Goal: Register for event/course: Register for event/course

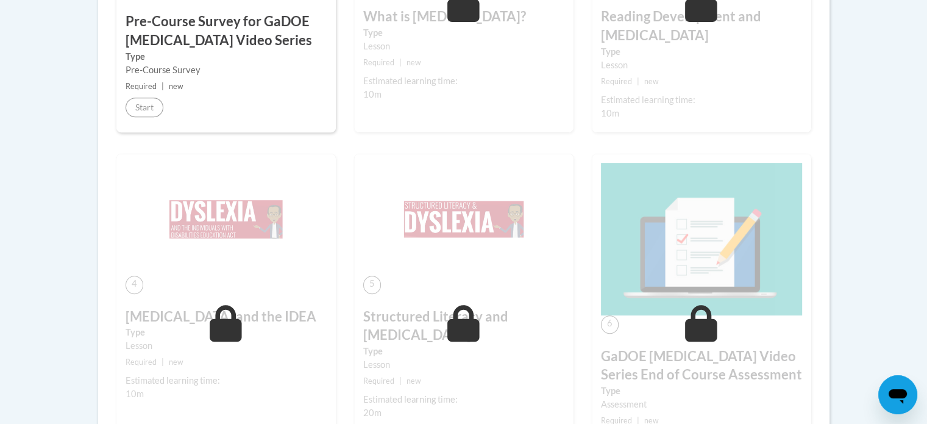
scroll to position [319, 0]
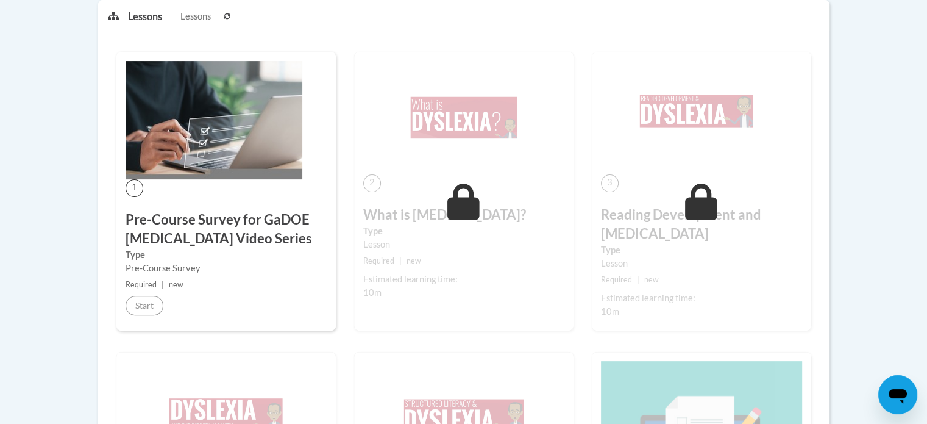
click at [62, 208] on body "This site uses cookies to help improve your learning experience. By continuing …" at bounding box center [463, 335] width 927 height 1309
click at [196, 168] on img at bounding box center [214, 120] width 177 height 118
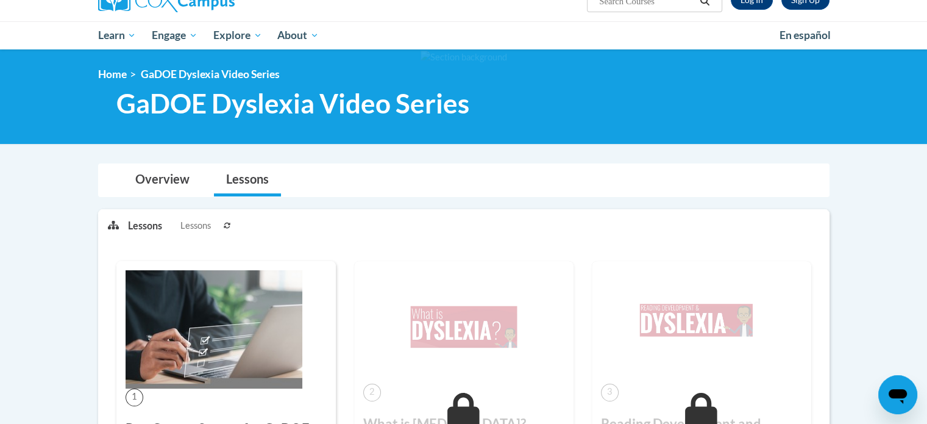
scroll to position [109, 0]
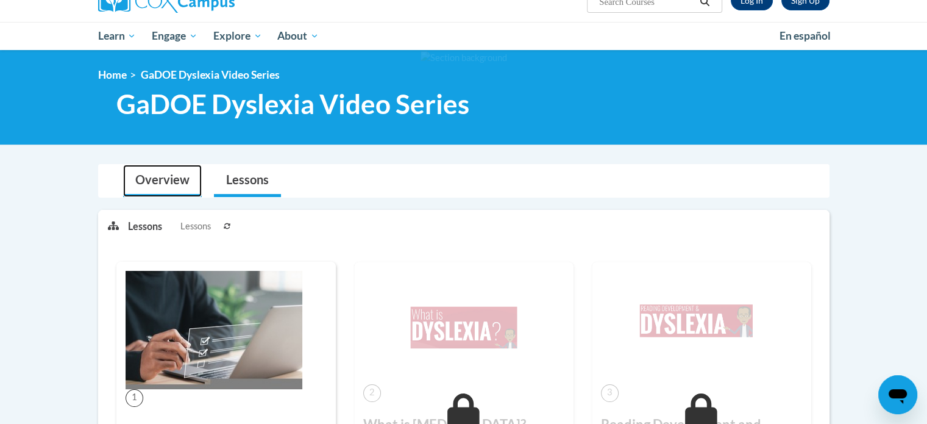
click at [153, 178] on link "Overview" at bounding box center [162, 181] width 79 height 32
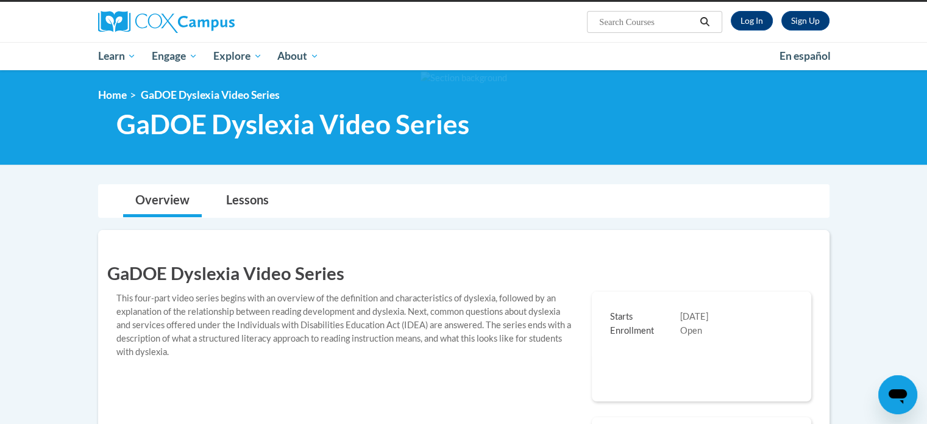
scroll to position [88, 0]
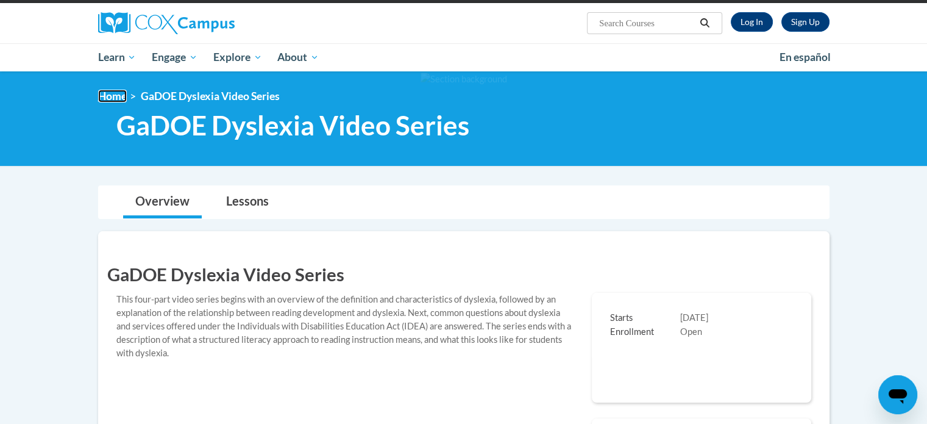
click at [119, 98] on link "Home" at bounding box center [112, 96] width 29 height 13
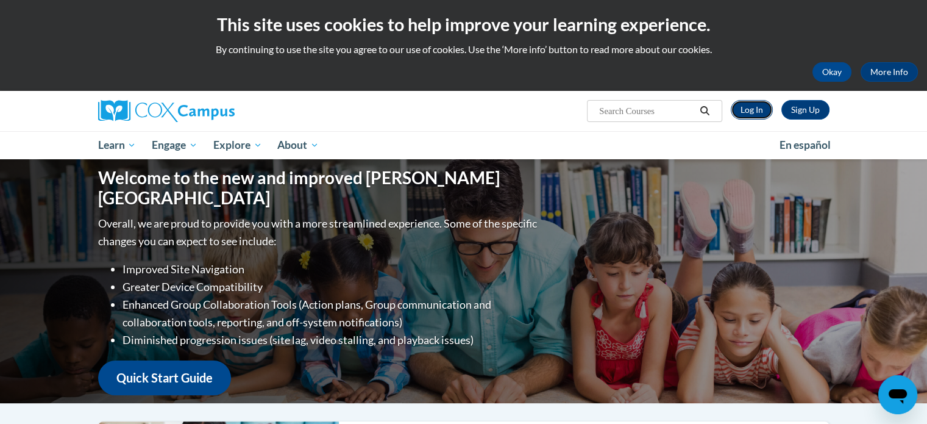
click at [758, 112] on link "Log In" at bounding box center [752, 110] width 42 height 20
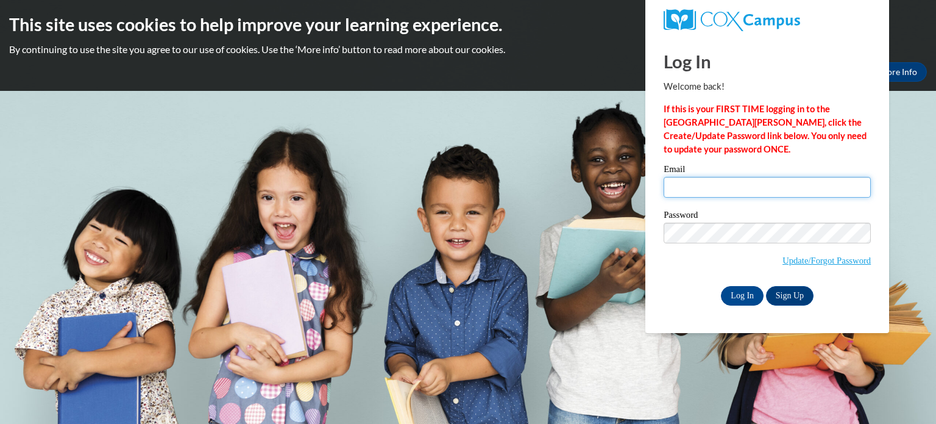
type input "gallma@wauwatosa.k12.wi.us"
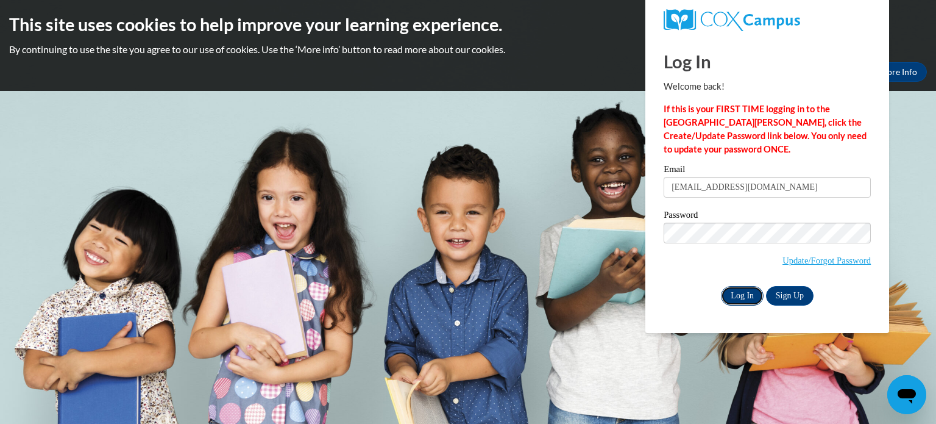
click at [736, 290] on input "Log In" at bounding box center [742, 296] width 43 height 20
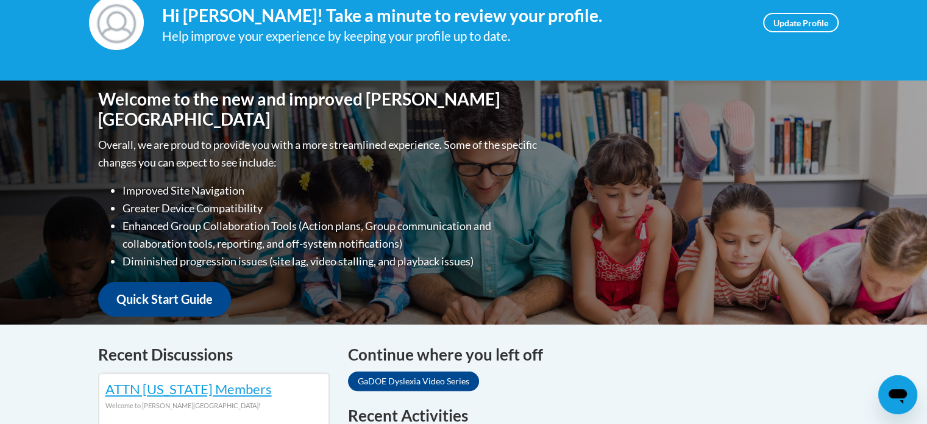
scroll to position [490, 0]
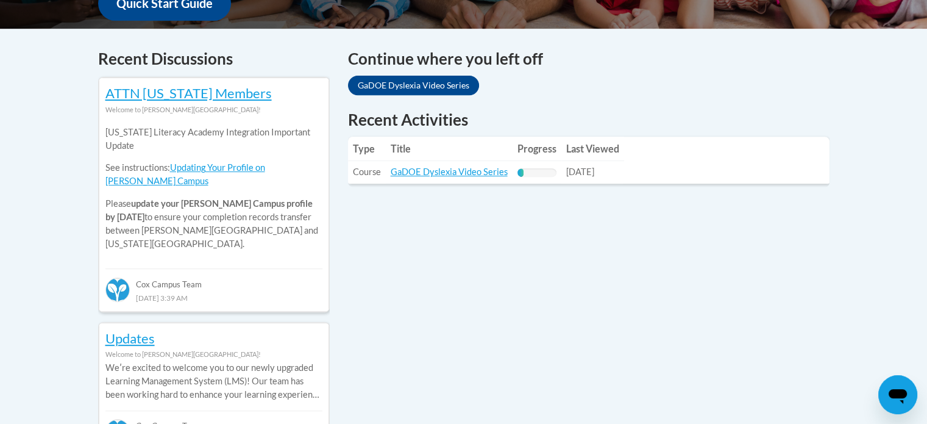
click at [284, 268] on div "Cox Campus Team" at bounding box center [213, 279] width 217 height 22
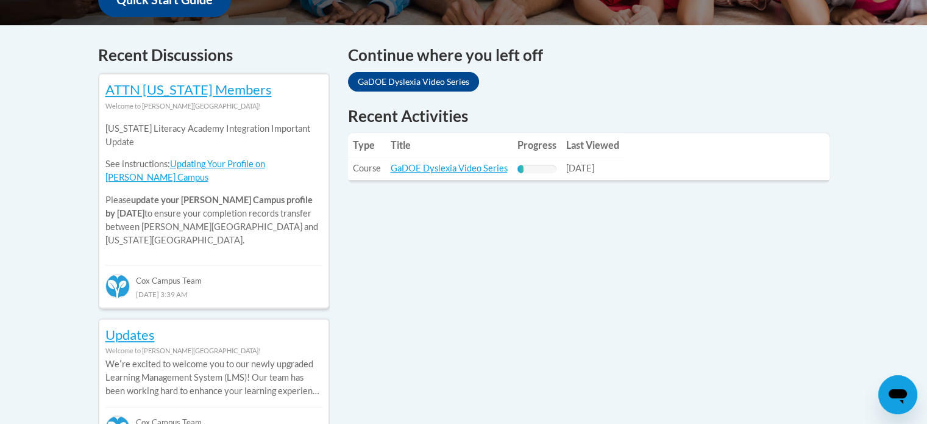
scroll to position [485, 0]
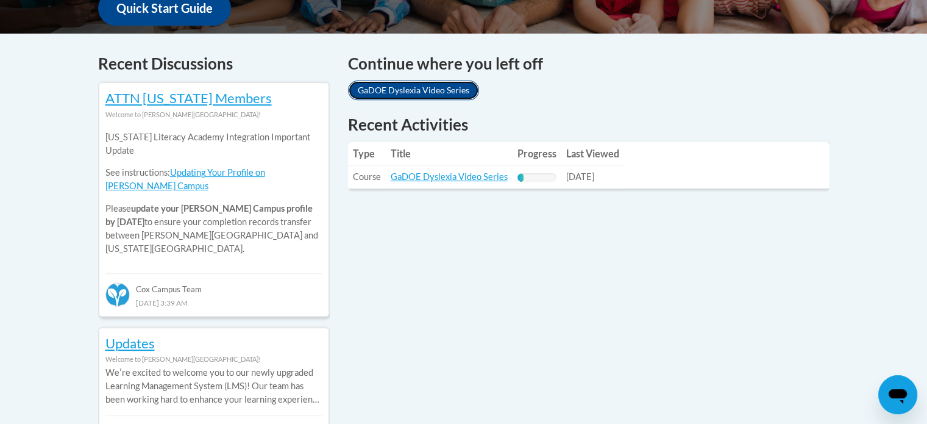
click at [391, 86] on link "GaDOE Dyslexia Video Series" at bounding box center [413, 90] width 131 height 20
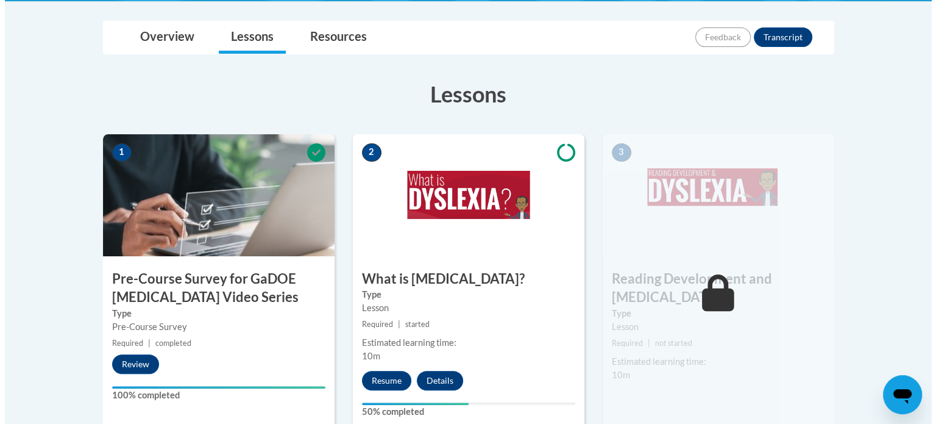
scroll to position [412, 0]
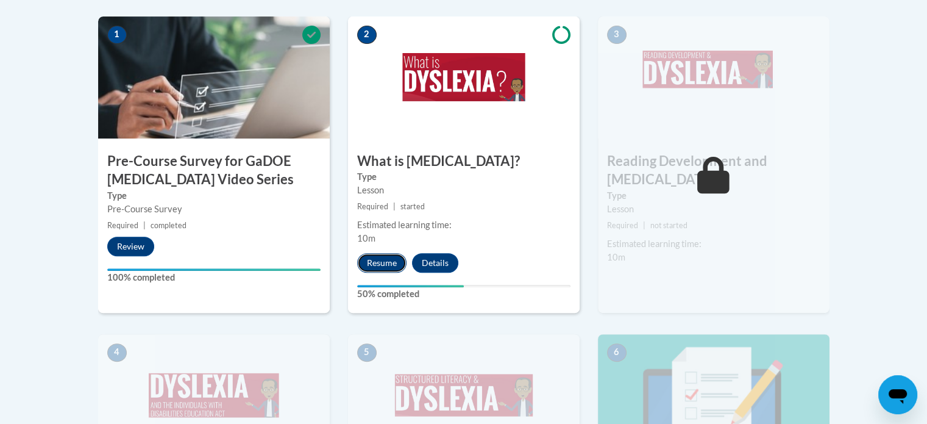
click at [384, 260] on button "Resume" at bounding box center [381, 263] width 49 height 20
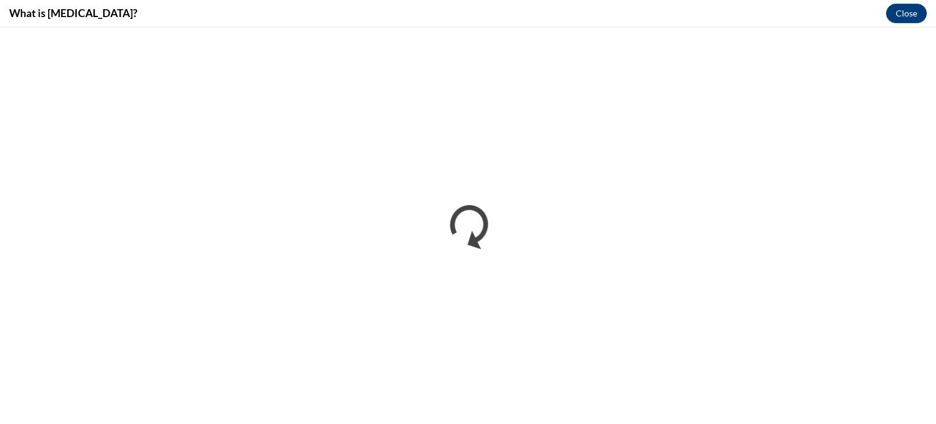
scroll to position [0, 0]
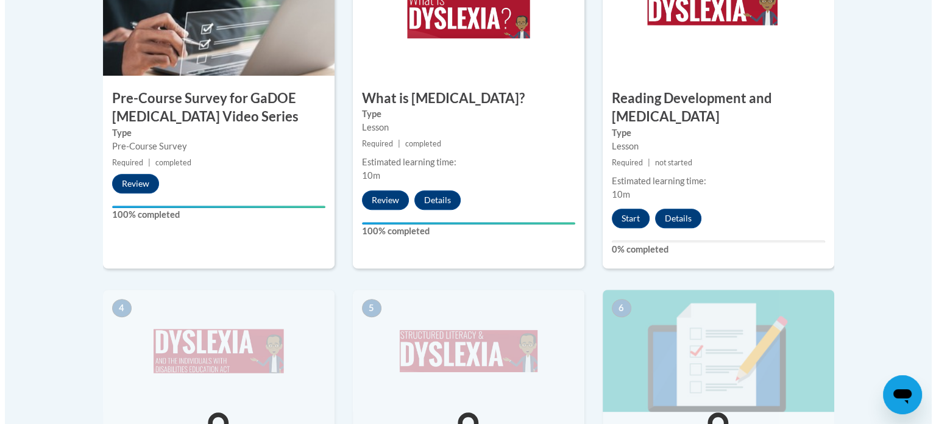
scroll to position [477, 0]
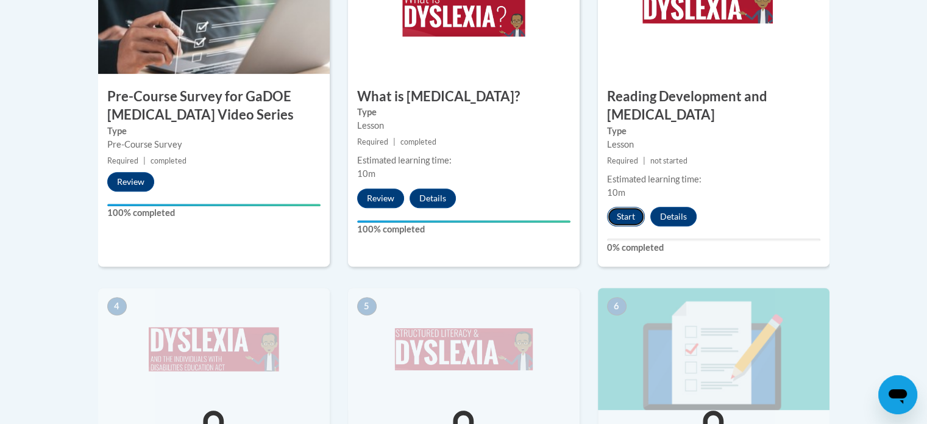
click at [619, 207] on button "Start" at bounding box center [626, 217] width 38 height 20
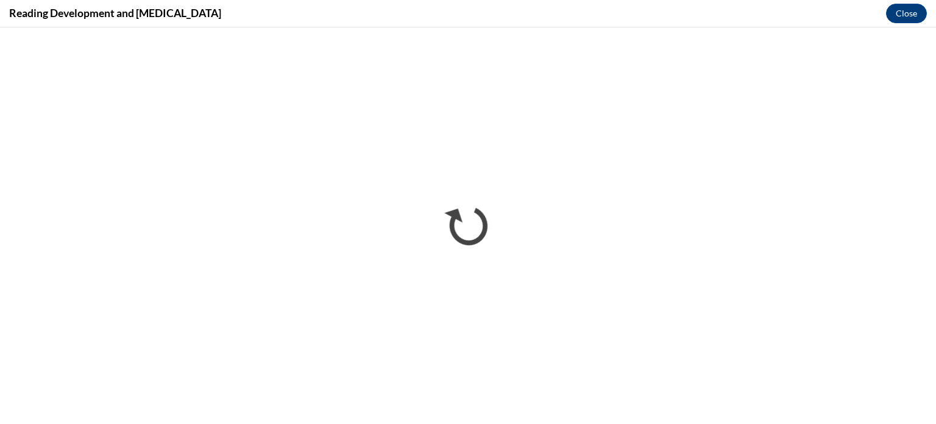
scroll to position [0, 0]
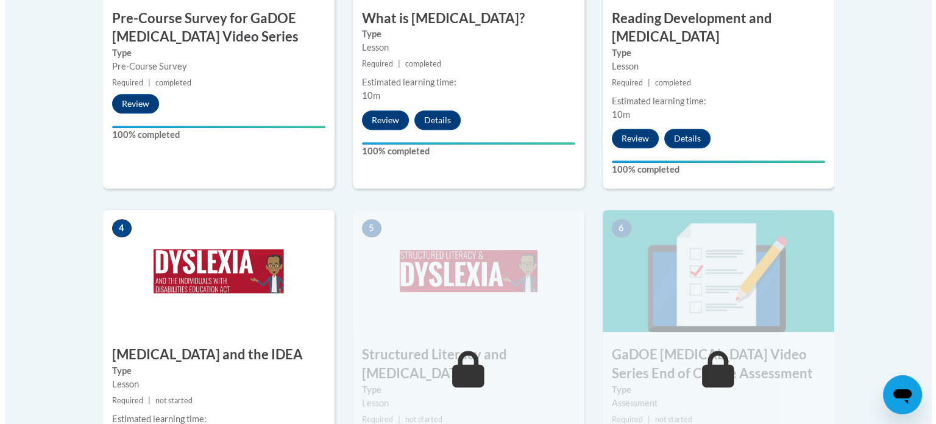
scroll to position [623, 0]
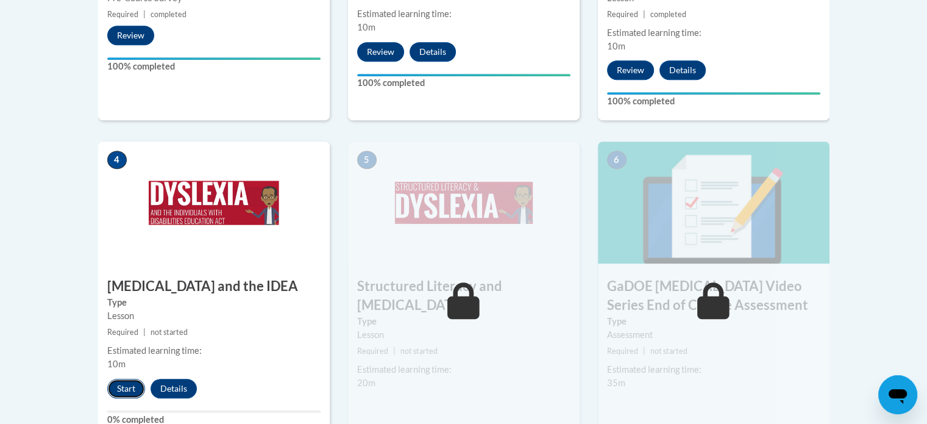
click at [127, 379] on button "Start" at bounding box center [126, 389] width 38 height 20
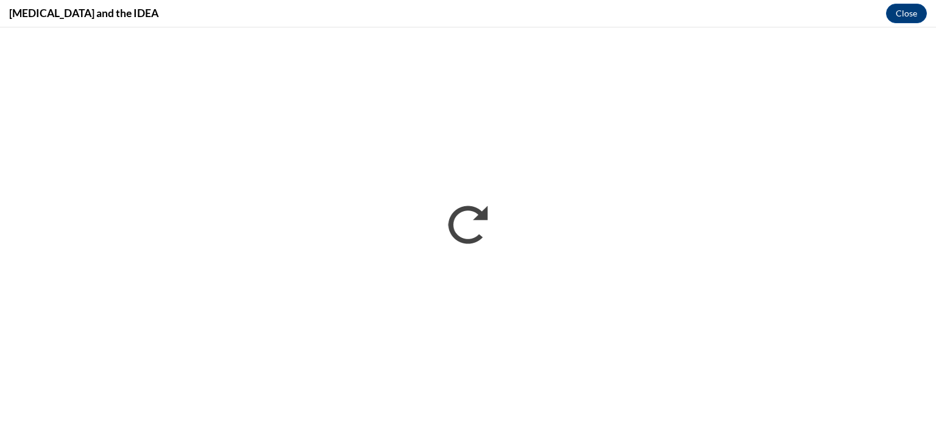
scroll to position [0, 0]
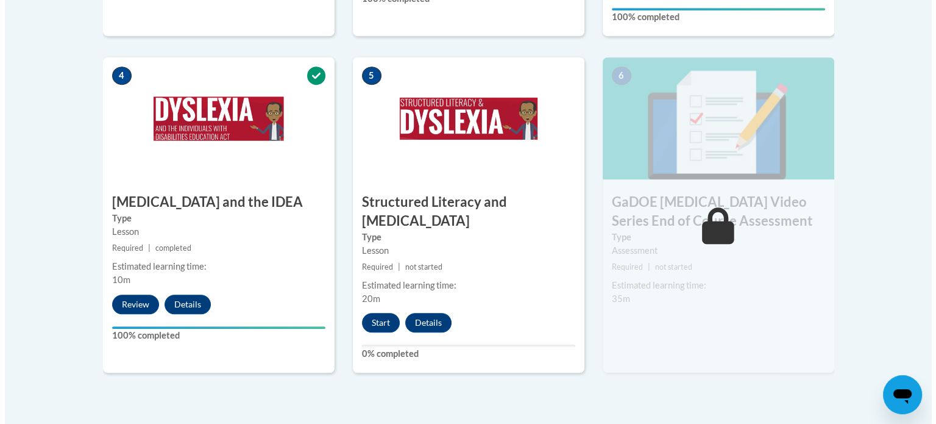
scroll to position [721, 0]
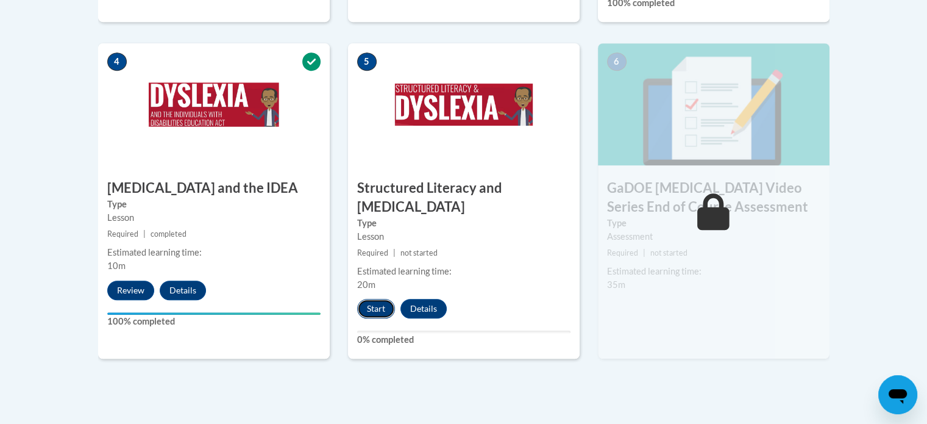
click at [374, 299] on button "Start" at bounding box center [376, 309] width 38 height 20
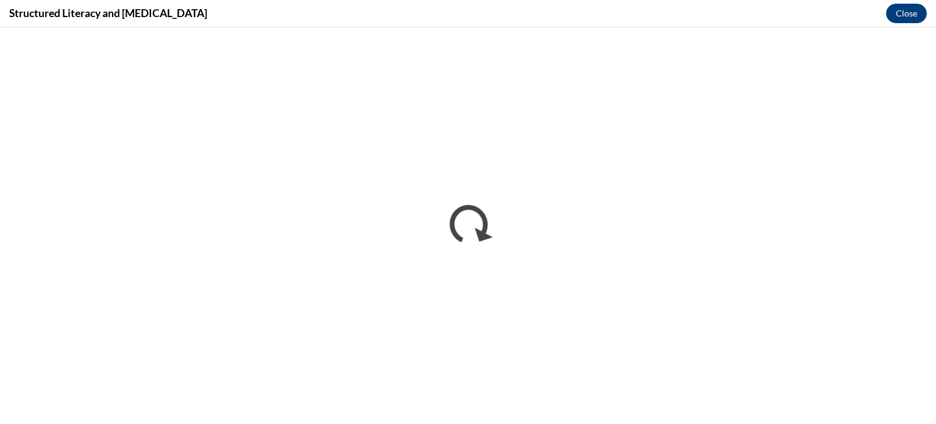
scroll to position [0, 0]
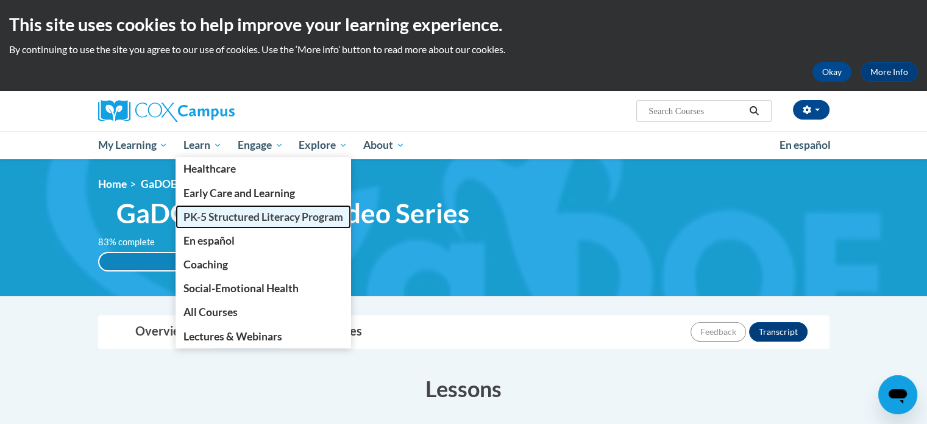
click at [200, 215] on span "PK-5 Structured Literacy Program" at bounding box center [263, 216] width 160 height 13
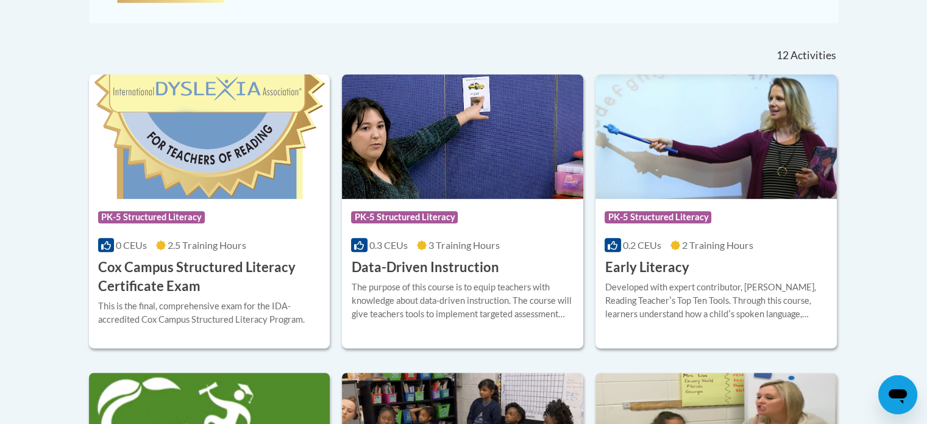
scroll to position [485, 0]
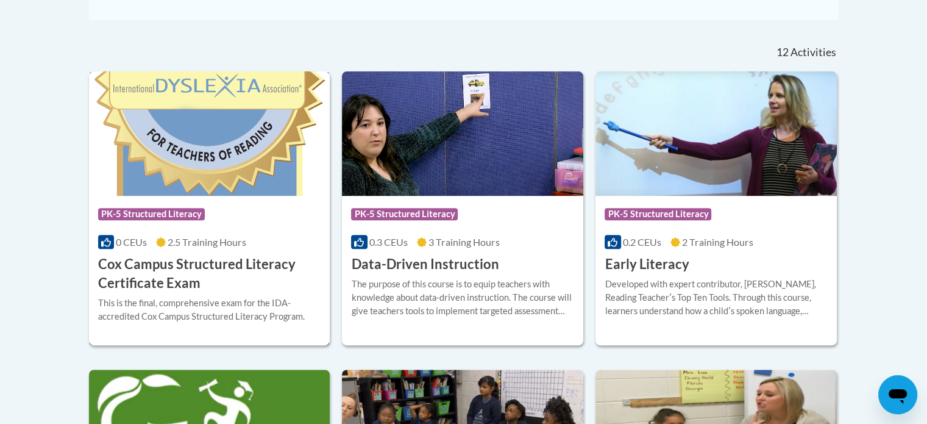
click at [213, 263] on h3 "Cox Campus Structured Literacy Certificate Exam" at bounding box center [209, 274] width 223 height 38
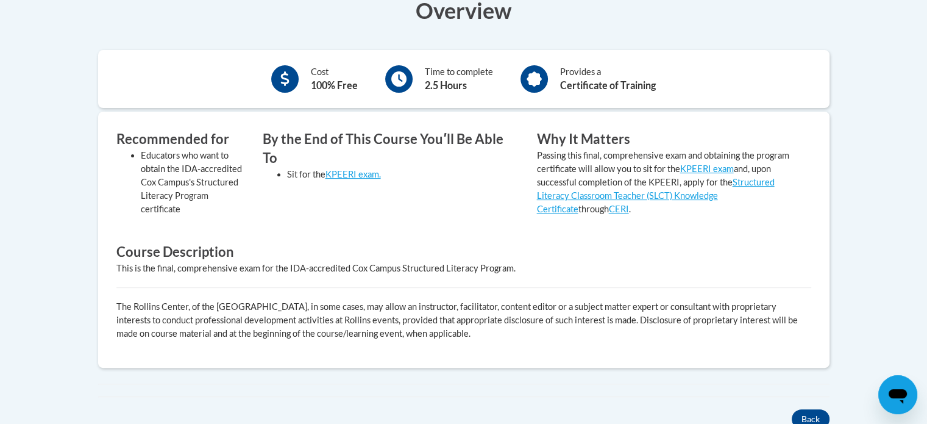
scroll to position [497, 0]
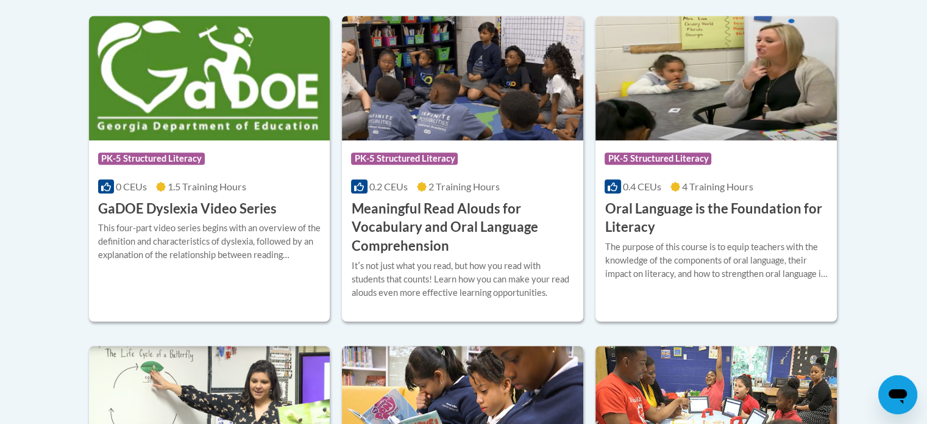
scroll to position [839, 0]
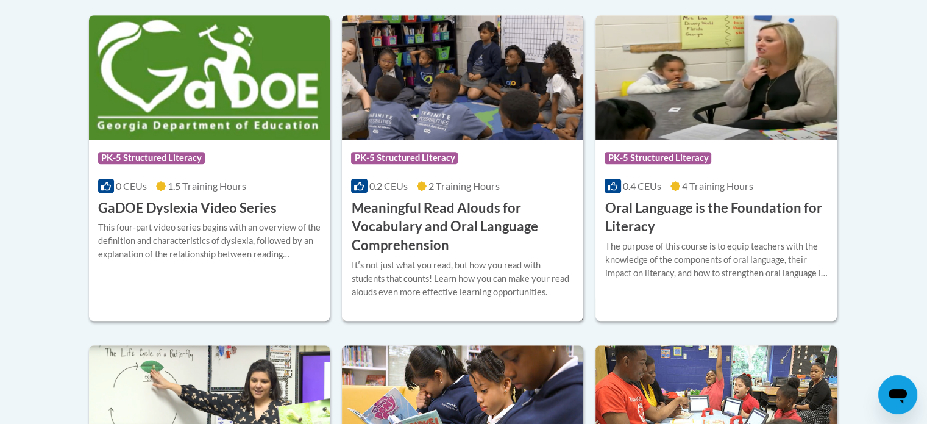
click at [400, 232] on h3 "Meaningful Read Alouds for Vocabulary and Oral Language Comprehension" at bounding box center [462, 227] width 223 height 56
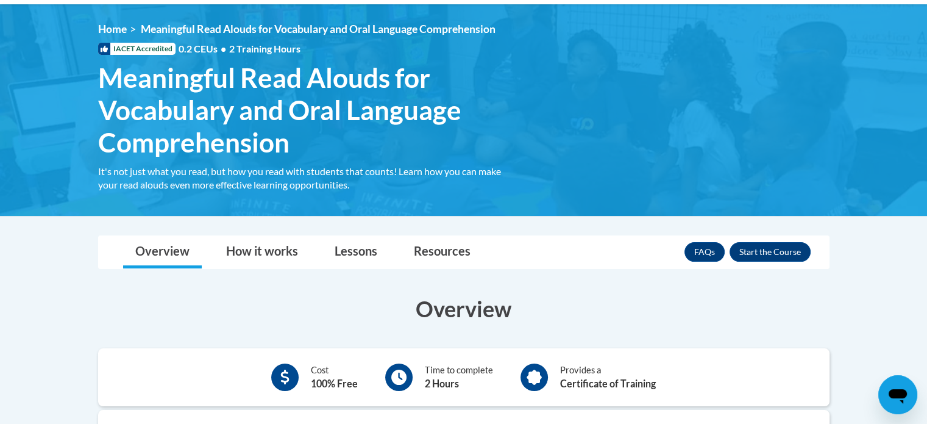
scroll to position [155, 0]
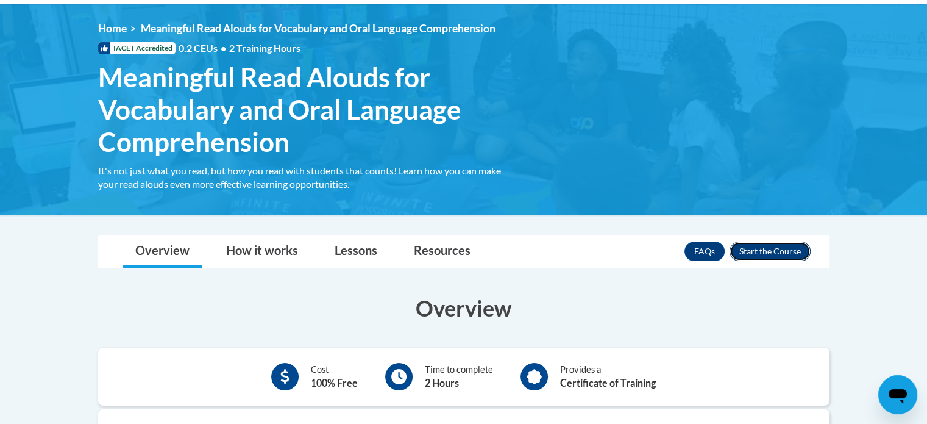
click at [781, 253] on button "Enroll" at bounding box center [770, 251] width 81 height 20
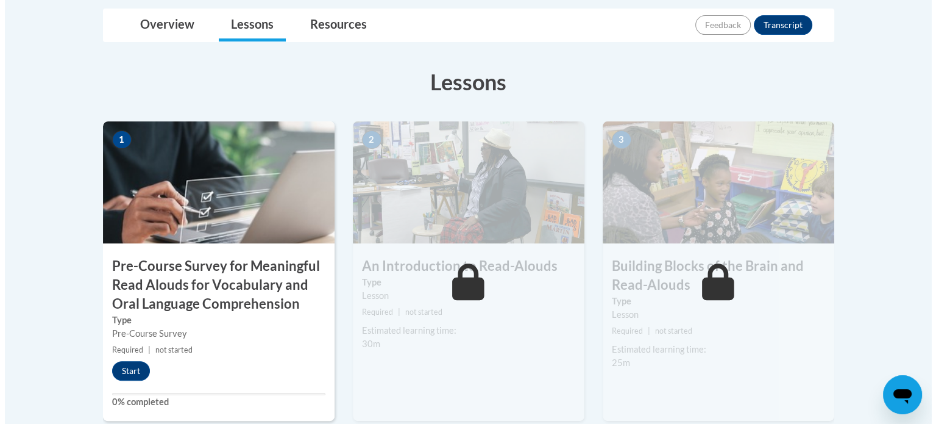
scroll to position [317, 0]
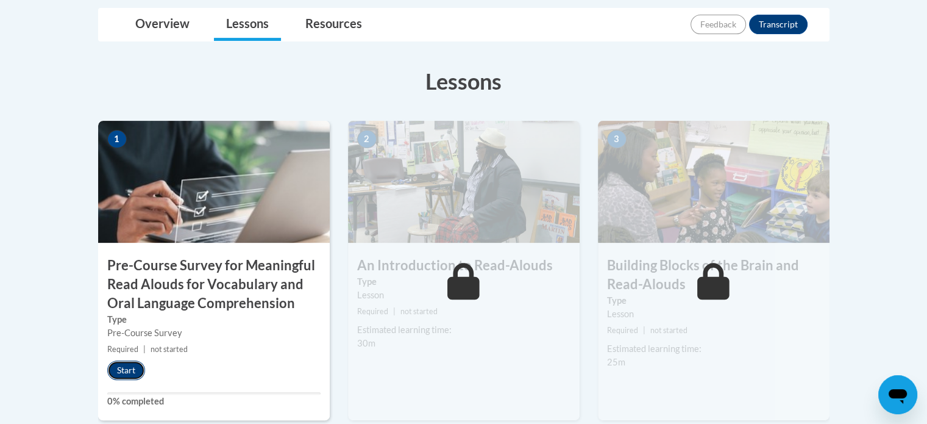
click at [110, 367] on button "Start" at bounding box center [126, 370] width 38 height 20
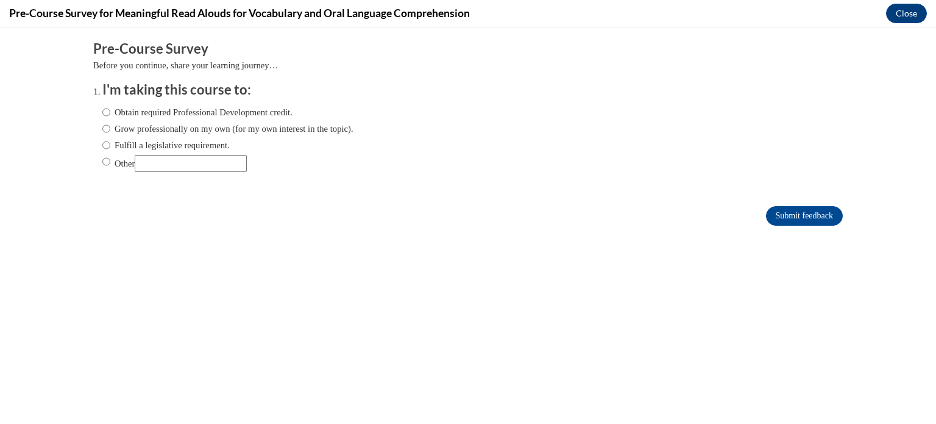
scroll to position [0, 0]
click at [165, 110] on label "Obtain required Professional Development credit." at bounding box center [197, 111] width 190 height 13
click at [110, 110] on input "Obtain required Professional Development credit." at bounding box center [106, 111] width 8 height 13
radio input "true"
click at [785, 215] on input "Submit feedback" at bounding box center [804, 216] width 77 height 20
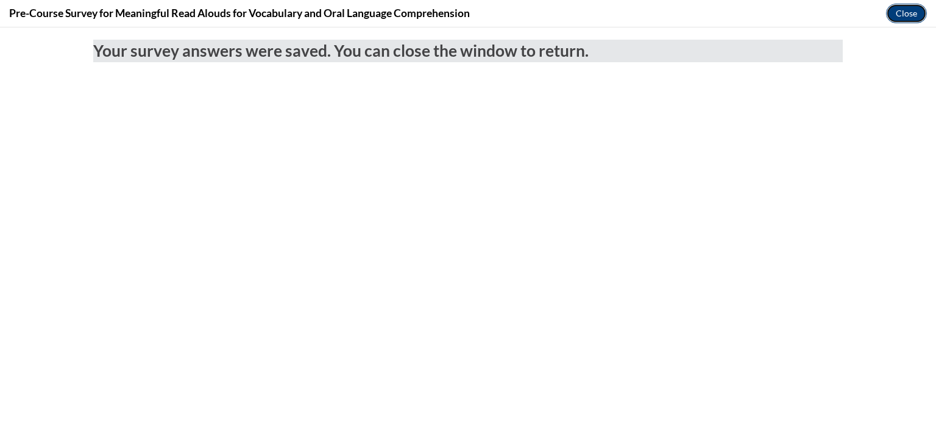
click at [898, 5] on button "Close" at bounding box center [906, 14] width 41 height 20
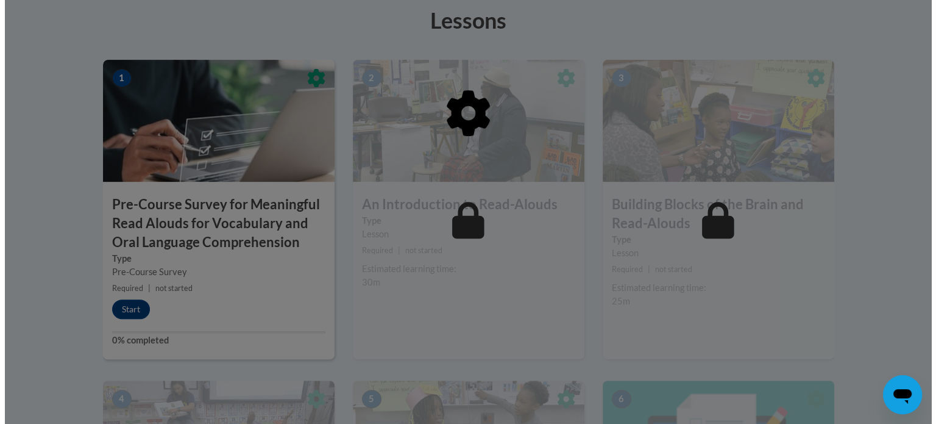
scroll to position [386, 0]
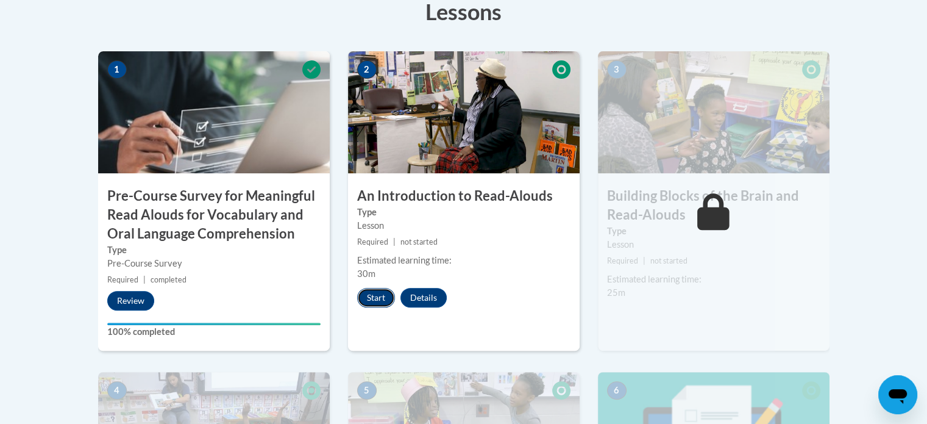
click at [370, 300] on button "Start" at bounding box center [376, 298] width 38 height 20
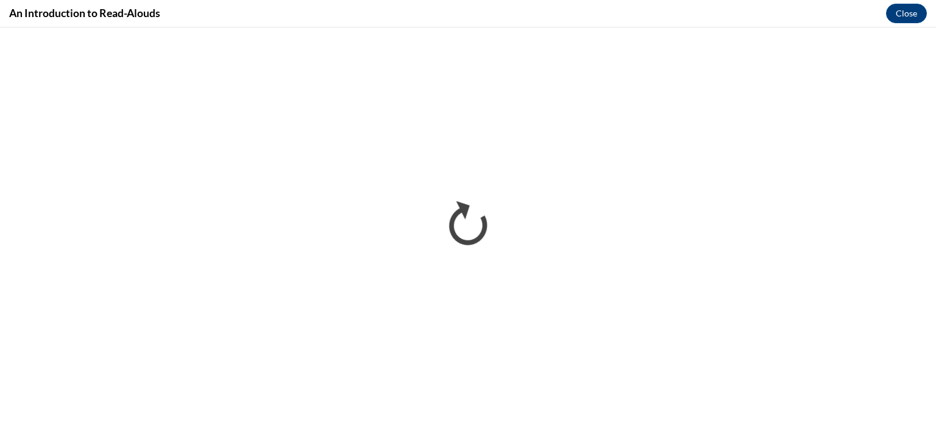
scroll to position [0, 0]
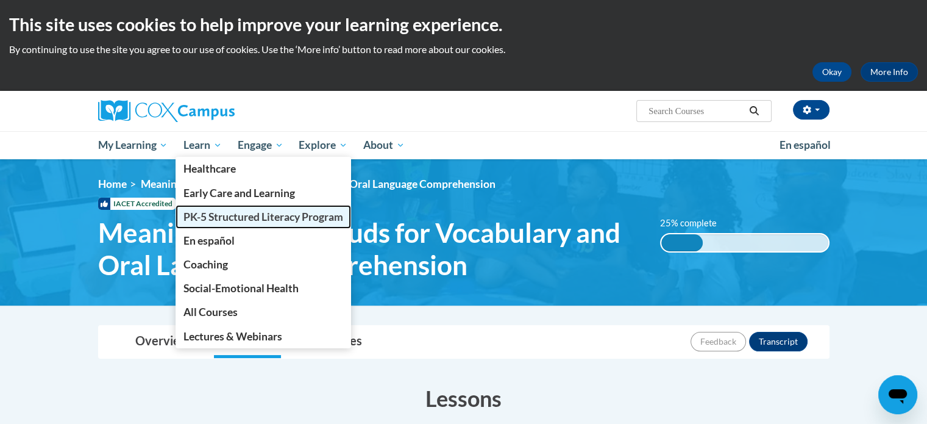
click at [193, 214] on span "PK-5 Structured Literacy Program" at bounding box center [263, 216] width 160 height 13
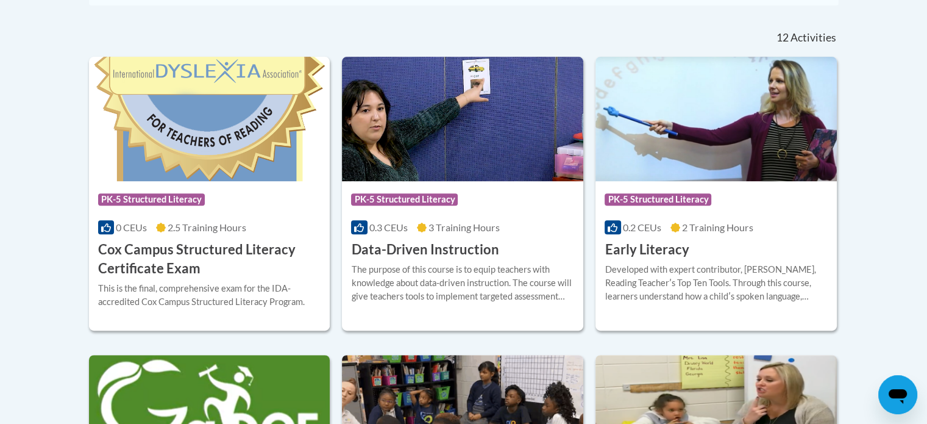
scroll to position [505, 0]
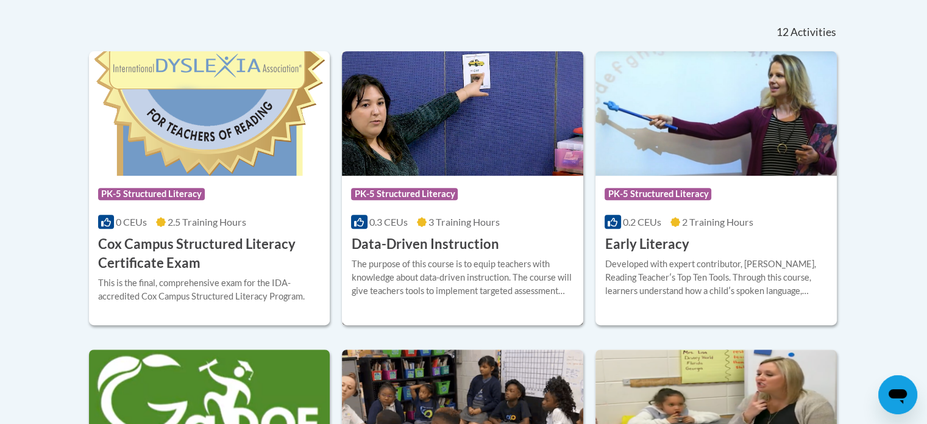
click at [440, 261] on div "The purpose of this course is to equip teachers with knowledge about data-drive…" at bounding box center [462, 277] width 223 height 40
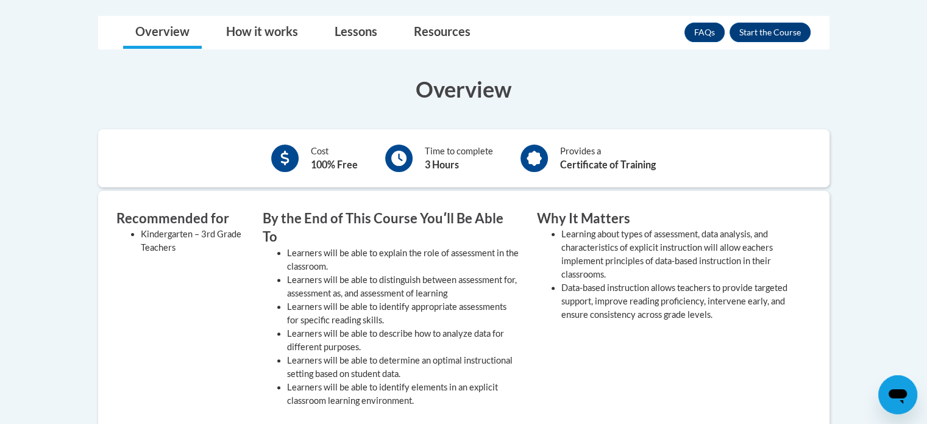
scroll to position [324, 0]
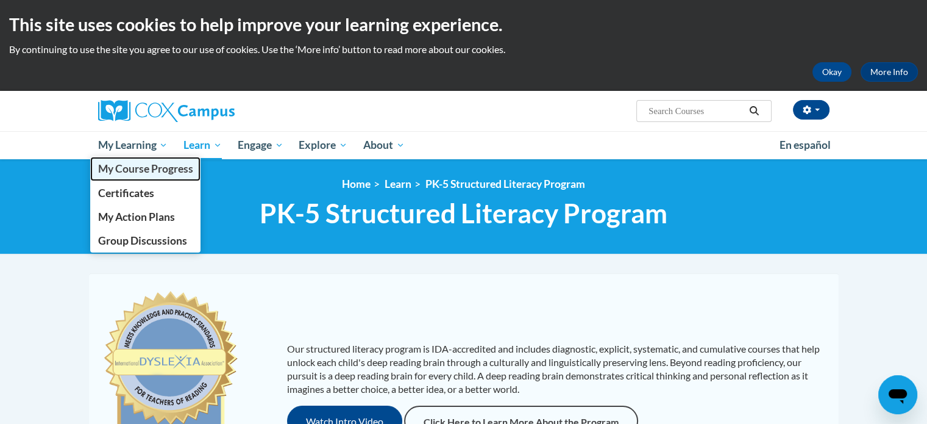
click at [133, 170] on span "My Course Progress" at bounding box center [145, 168] width 95 height 13
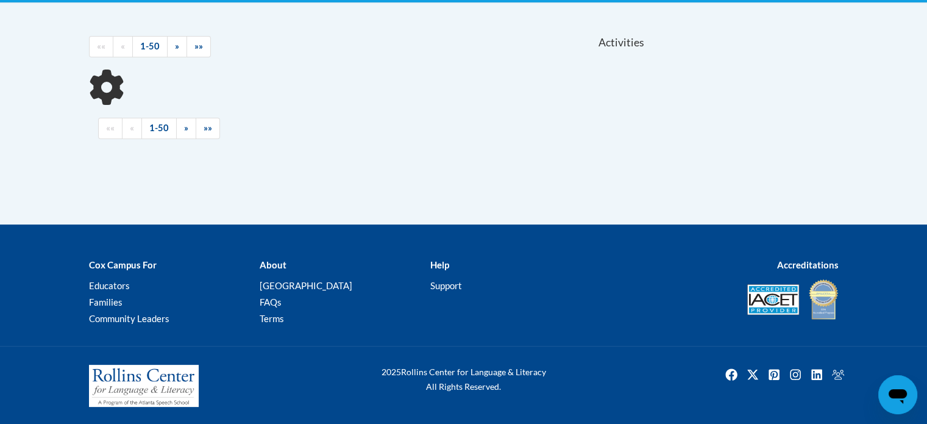
scroll to position [251, 0]
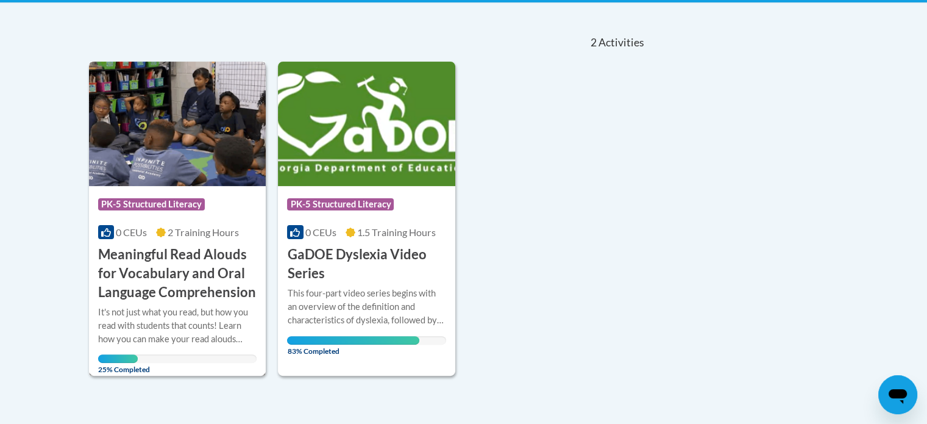
click at [169, 263] on h3 "Meaningful Read Alouds for Vocabulary and Oral Language Comprehension" at bounding box center [177, 273] width 159 height 56
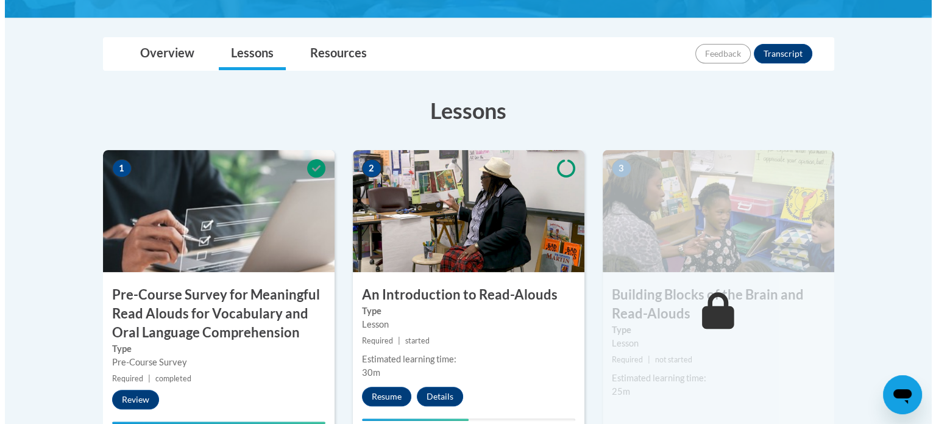
scroll to position [291, 0]
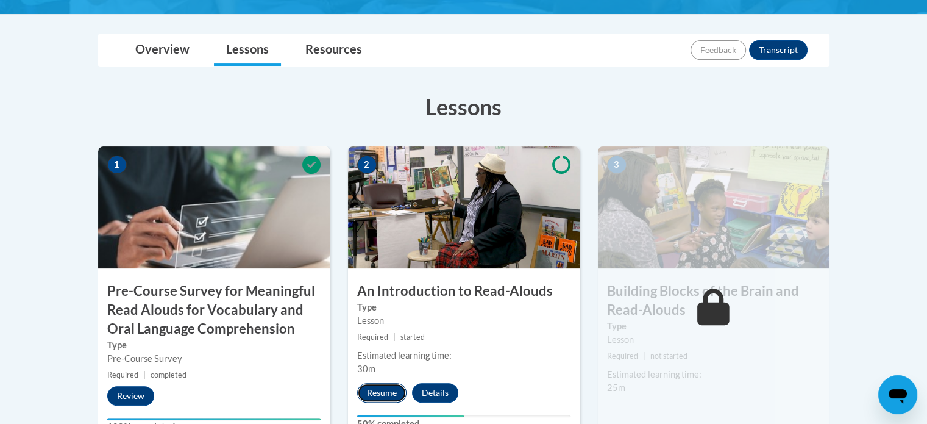
click at [393, 393] on button "Resume" at bounding box center [381, 393] width 49 height 20
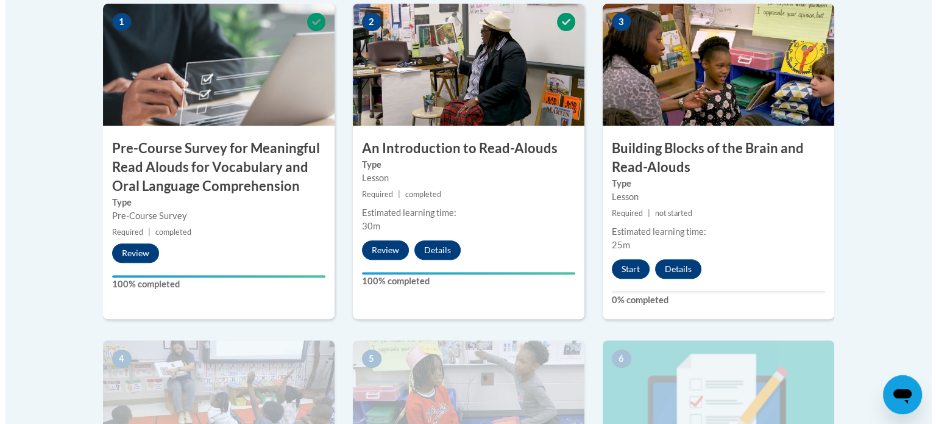
scroll to position [449, 0]
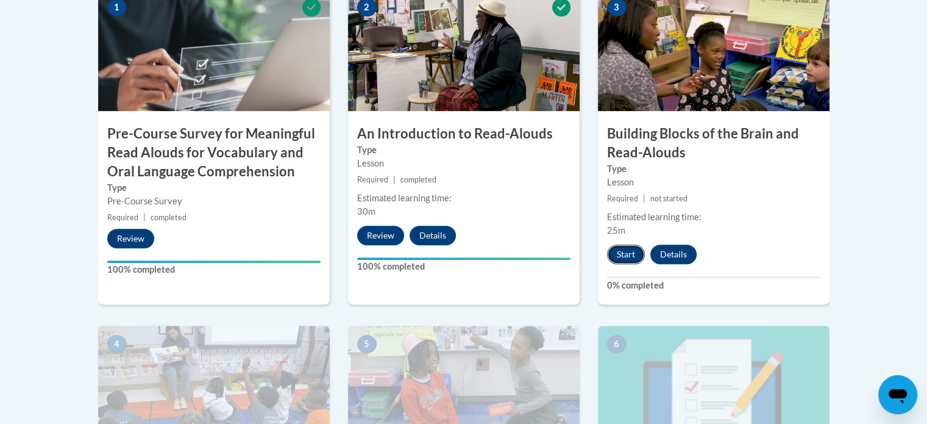
click at [631, 254] on button "Start" at bounding box center [626, 254] width 38 height 20
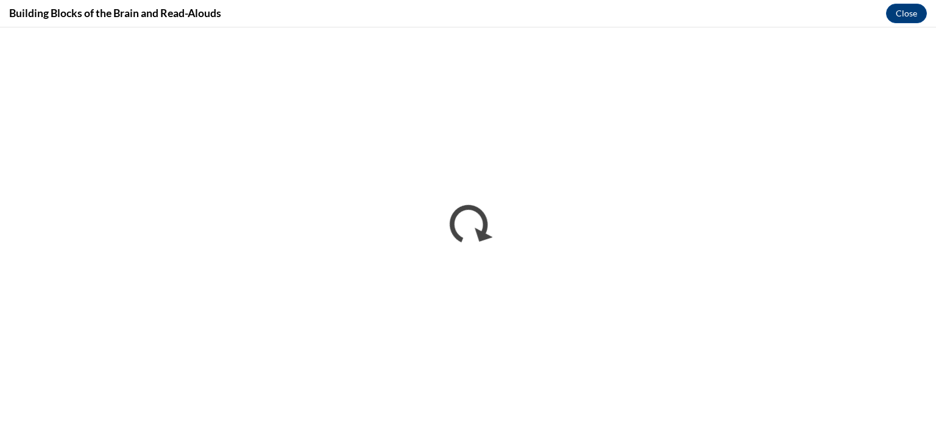
scroll to position [0, 0]
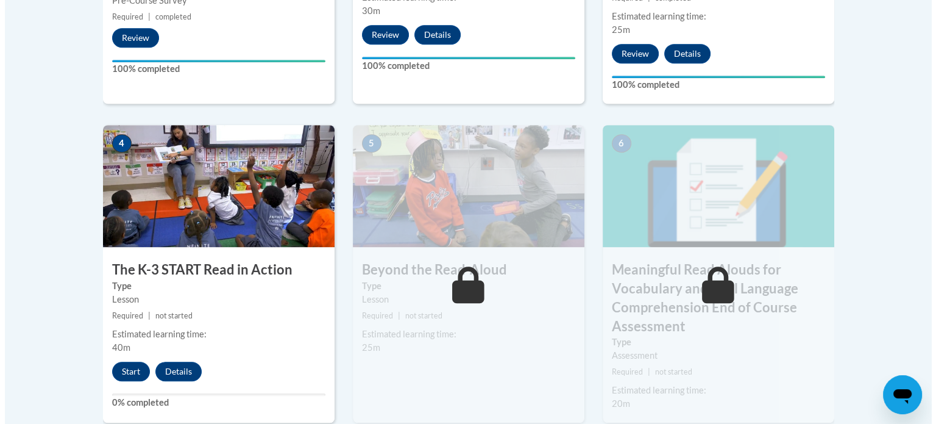
scroll to position [785, 0]
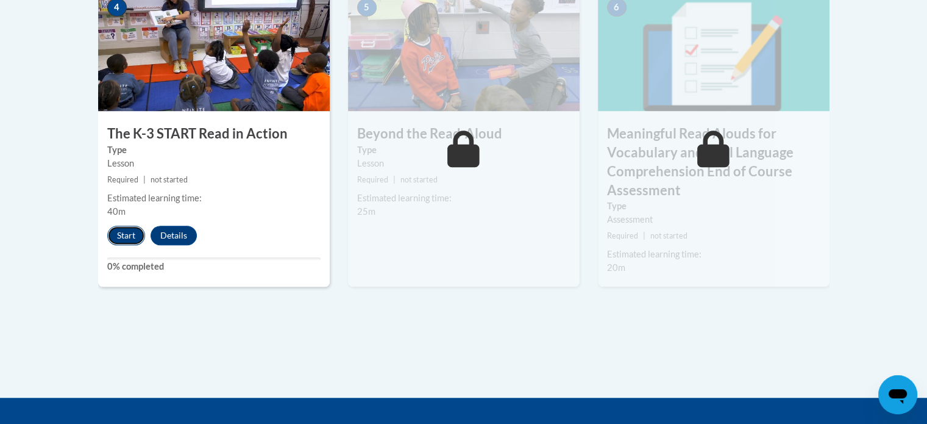
click at [122, 240] on button "Start" at bounding box center [126, 236] width 38 height 20
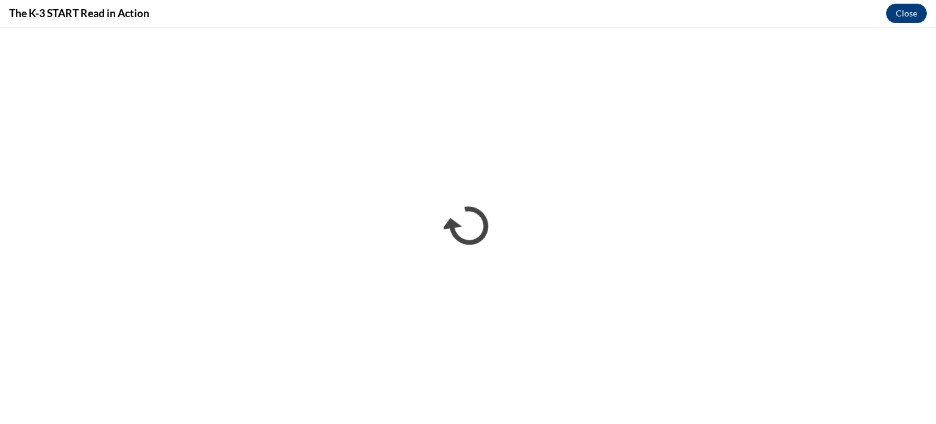
scroll to position [0, 0]
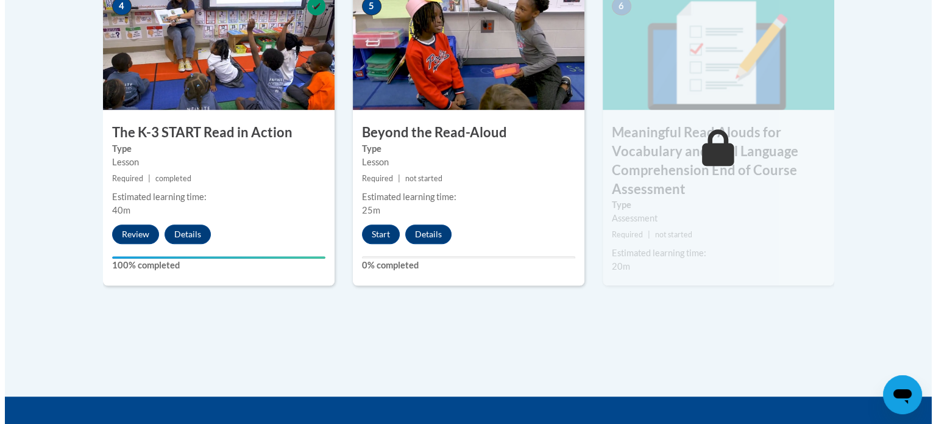
scroll to position [784, 0]
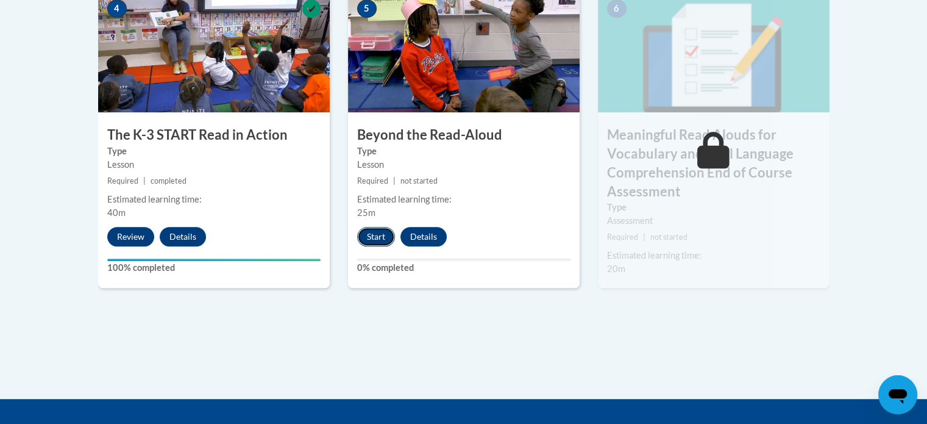
click at [385, 240] on button "Start" at bounding box center [376, 237] width 38 height 20
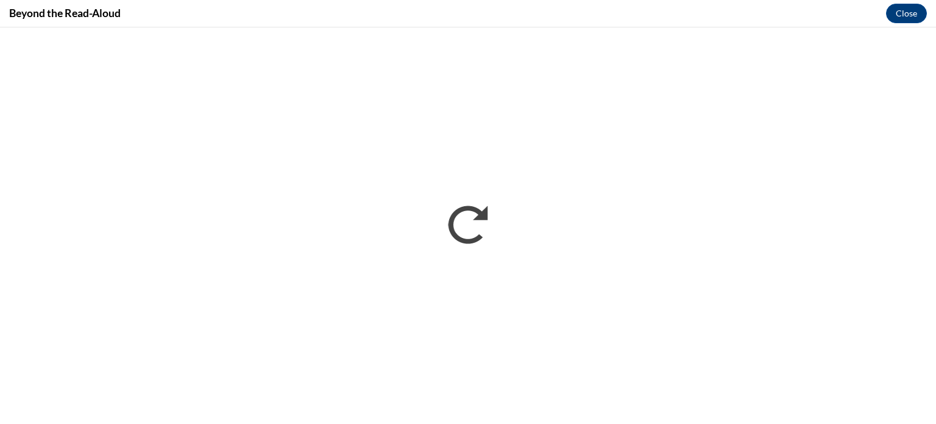
scroll to position [0, 0]
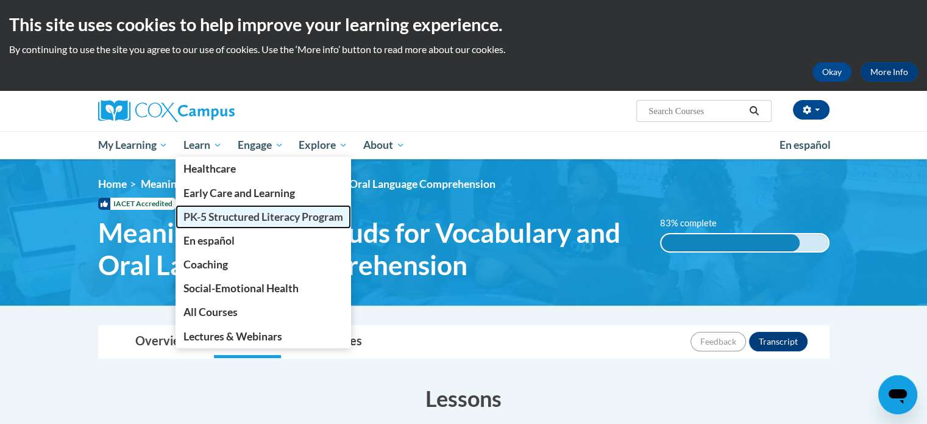
click at [212, 219] on span "PK-5 Structured Literacy Program" at bounding box center [263, 216] width 160 height 13
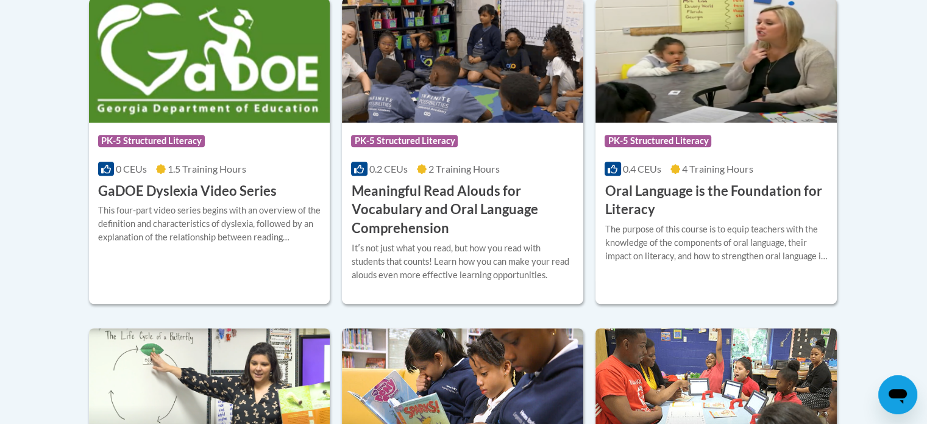
scroll to position [856, 0]
click at [240, 191] on h3 "GaDOE Dyslexia Video Series" at bounding box center [187, 191] width 179 height 19
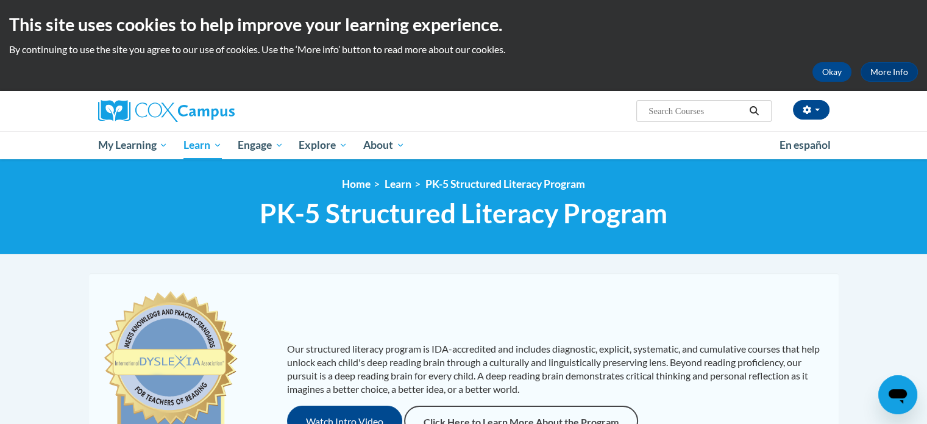
scroll to position [429, 0]
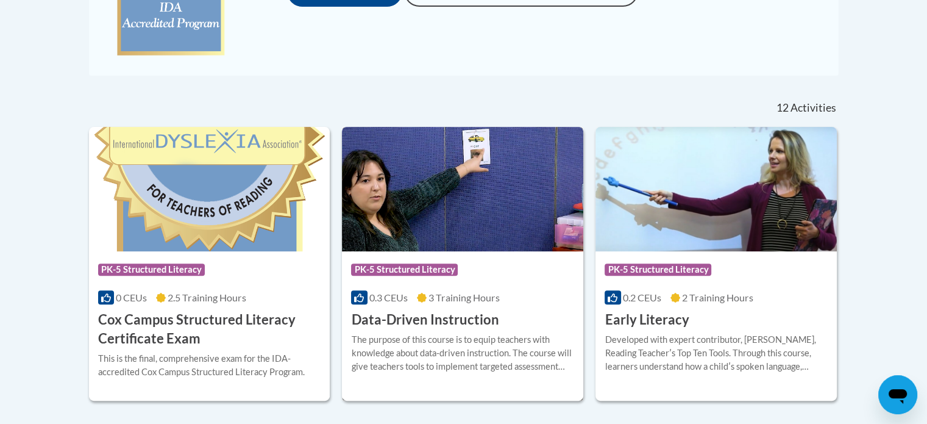
click at [472, 321] on h3 "Data-Driven Instruction" at bounding box center [425, 319] width 148 height 19
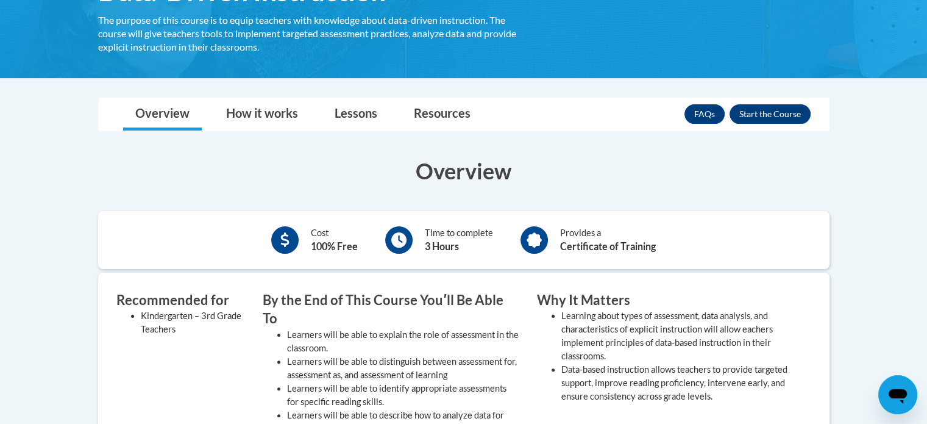
scroll to position [207, 0]
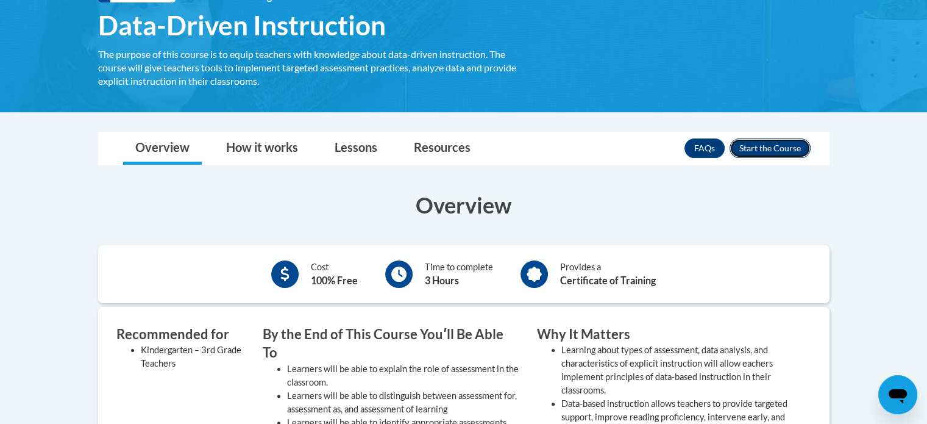
click at [753, 148] on button "Enroll" at bounding box center [770, 148] width 81 height 20
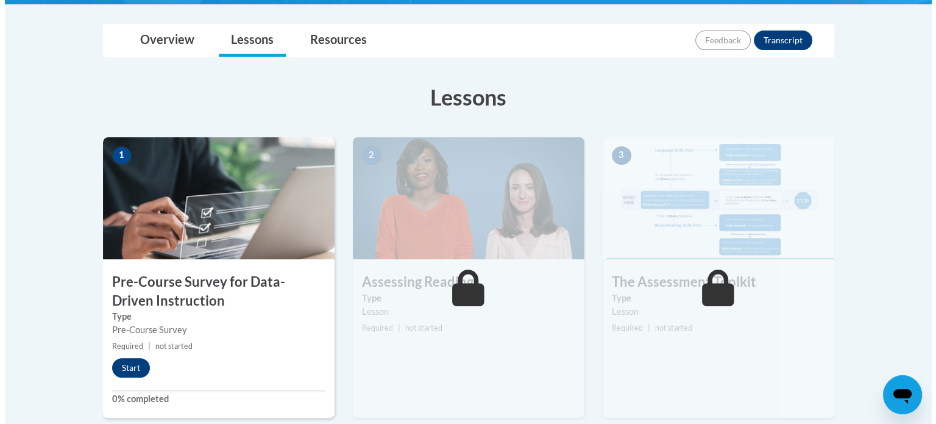
scroll to position [329, 0]
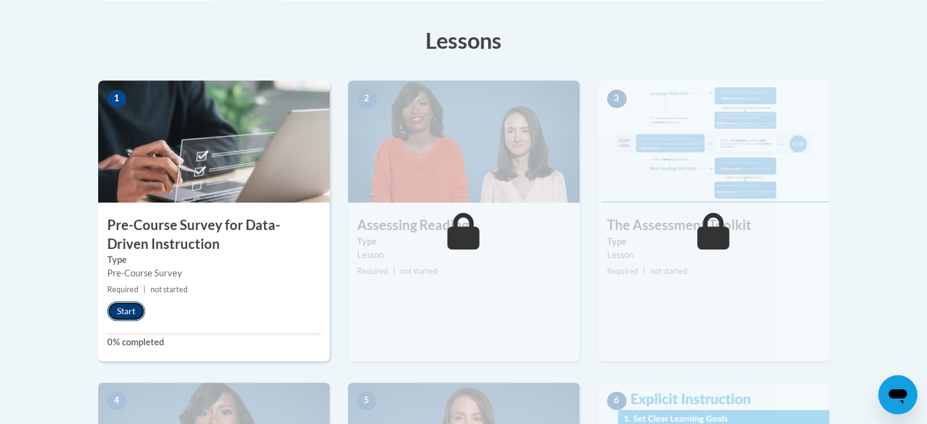
click at [127, 313] on button "Start" at bounding box center [126, 311] width 38 height 20
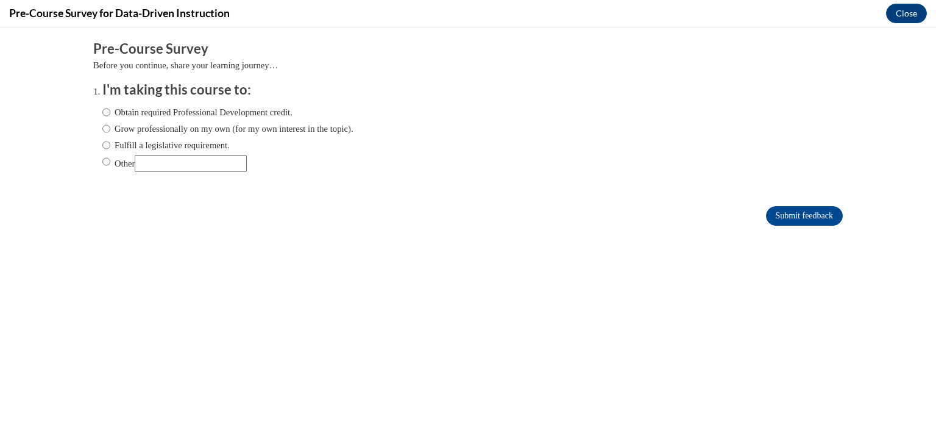
scroll to position [0, 0]
click at [210, 112] on label "Obtain required Professional Development credit." at bounding box center [197, 111] width 190 height 13
click at [110, 112] on input "Obtain required Professional Development credit." at bounding box center [106, 111] width 8 height 13
radio input "true"
click at [767, 213] on input "Submit feedback" at bounding box center [804, 216] width 77 height 20
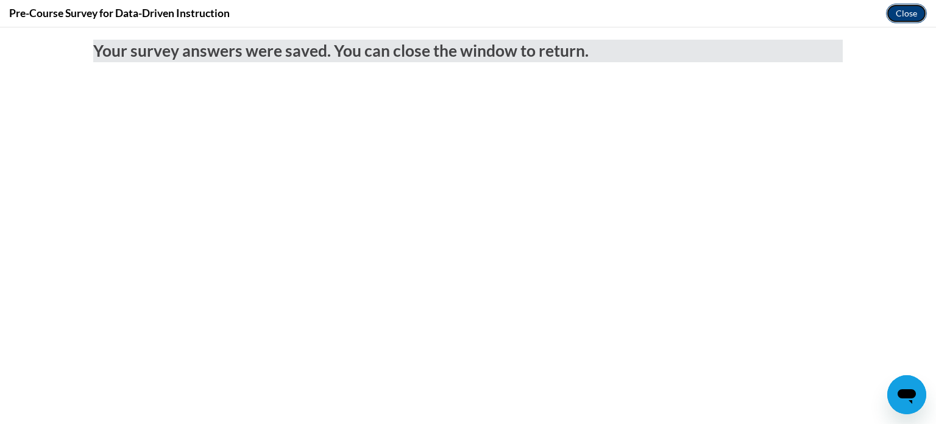
click at [893, 15] on button "Close" at bounding box center [906, 14] width 41 height 20
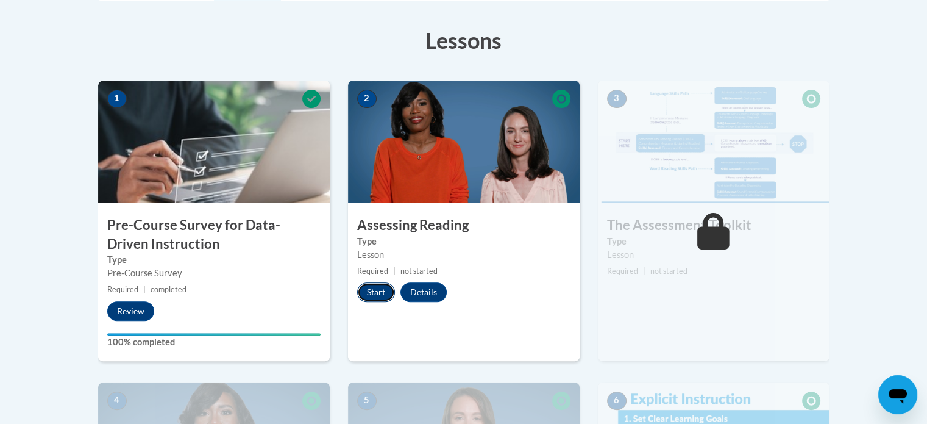
click at [377, 287] on button "Start" at bounding box center [376, 292] width 38 height 20
